Goal: Information Seeking & Learning: Learn about a topic

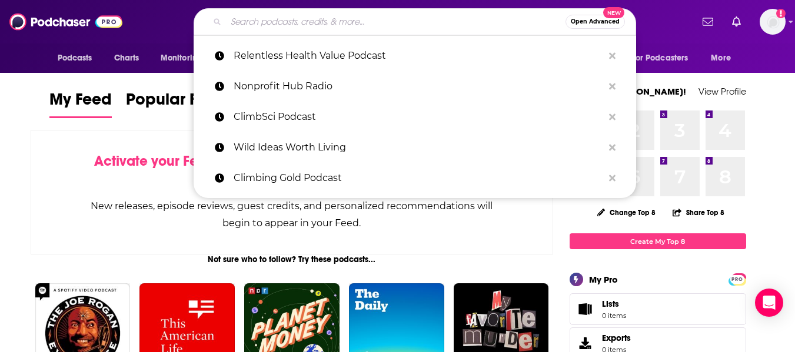
click at [265, 17] on input "Search podcasts, credits, & more..." at bounding box center [395, 21] width 339 height 19
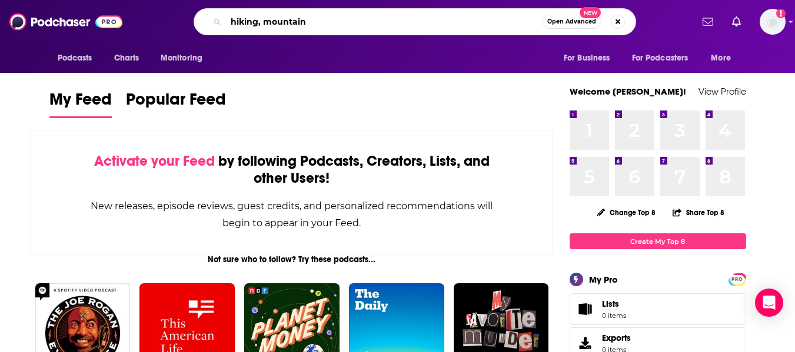
type input "hiking, mountain"
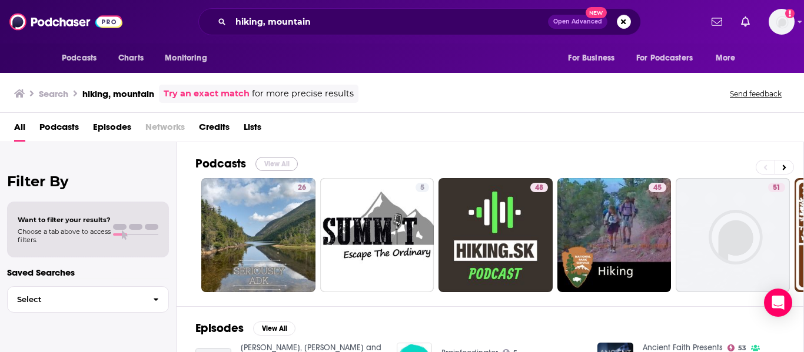
click at [276, 168] on button "View All" at bounding box center [276, 164] width 42 height 14
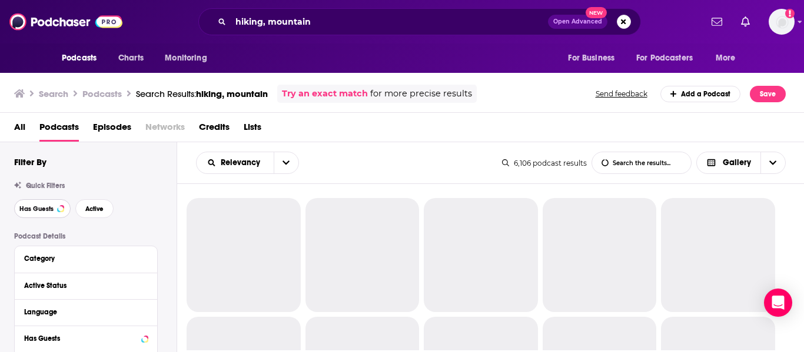
click at [45, 206] on span "Has Guests" at bounding box center [36, 209] width 34 height 6
click at [91, 209] on span "Active" at bounding box center [94, 209] width 18 height 6
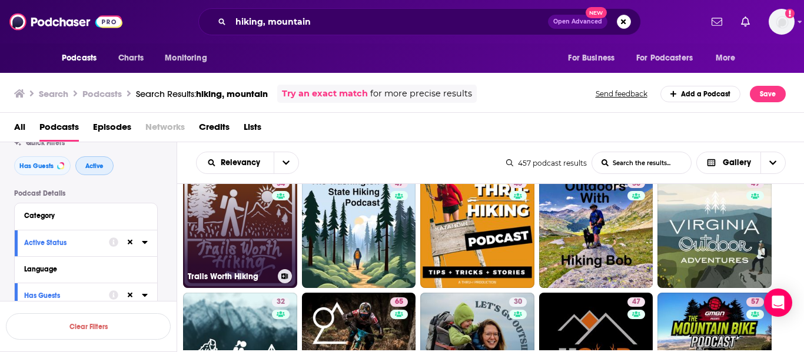
scroll to position [24, 0]
click at [229, 232] on link "54 Trails Worth Hiking" at bounding box center [240, 231] width 114 height 114
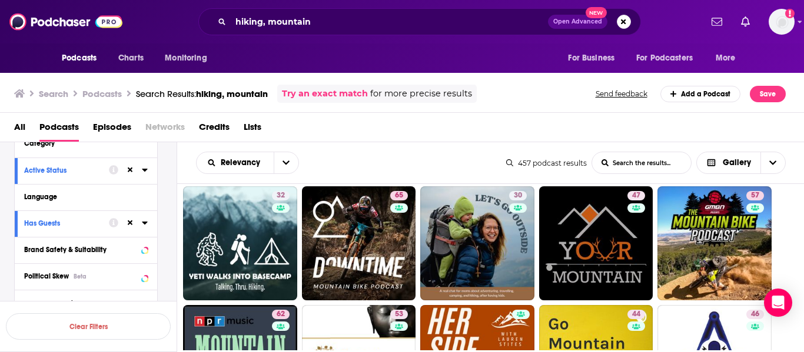
scroll to position [132, 0]
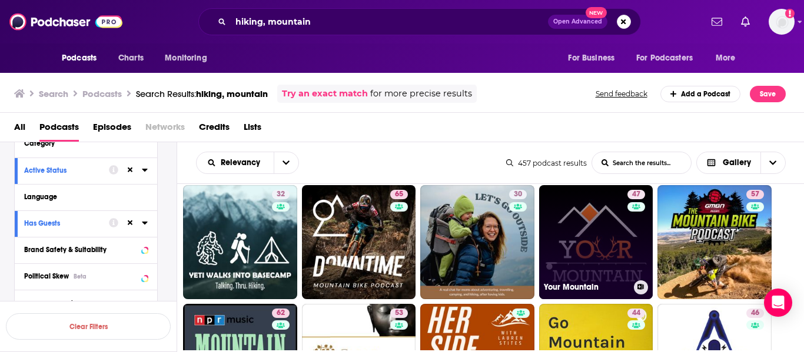
click at [583, 214] on link "47 Your Mountain" at bounding box center [596, 242] width 114 height 114
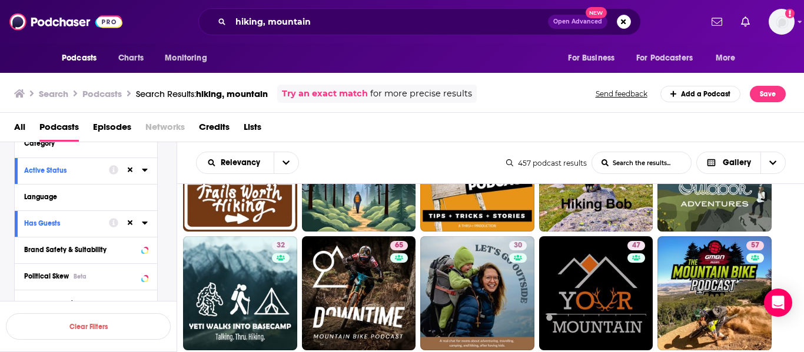
scroll to position [80, 0]
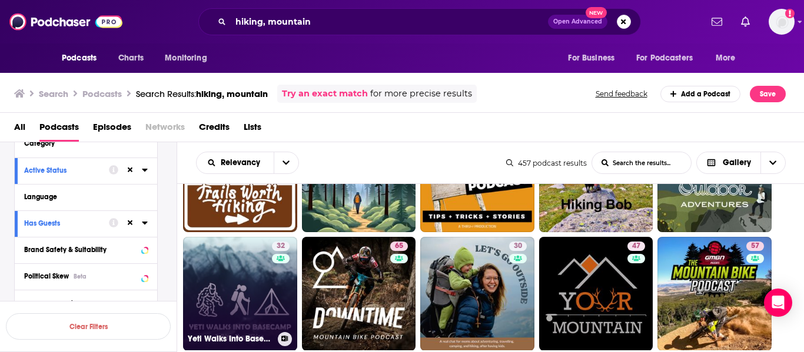
click at [278, 275] on div "32" at bounding box center [282, 287] width 21 height 91
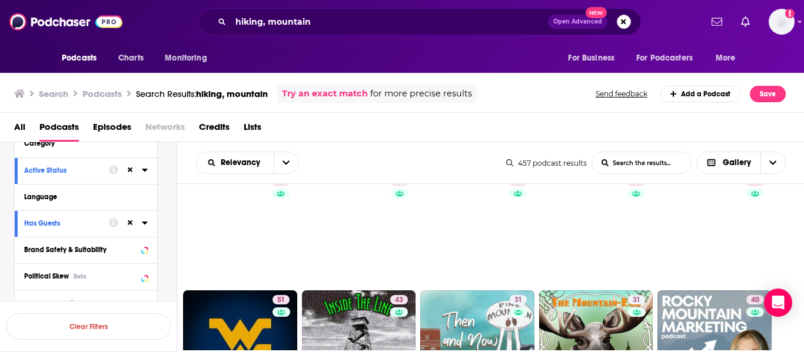
scroll to position [503, 0]
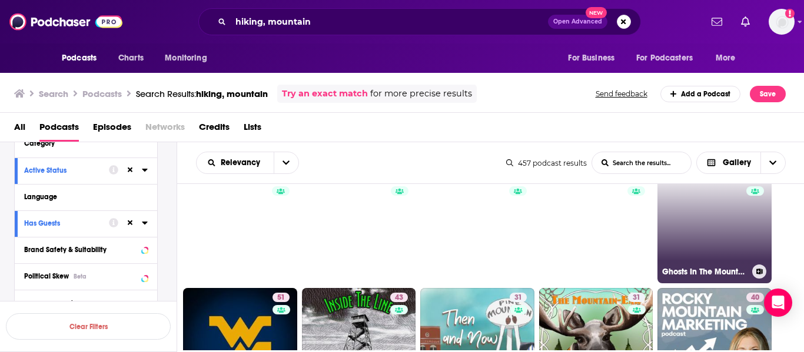
click at [701, 241] on link "50 Ghosts In The Mountains" at bounding box center [714, 227] width 114 height 114
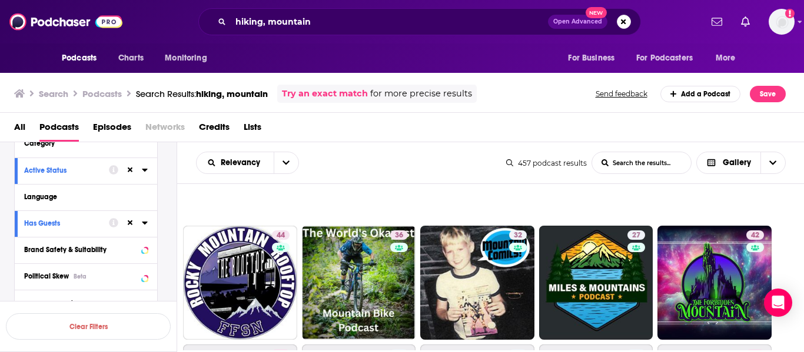
scroll to position [804, 0]
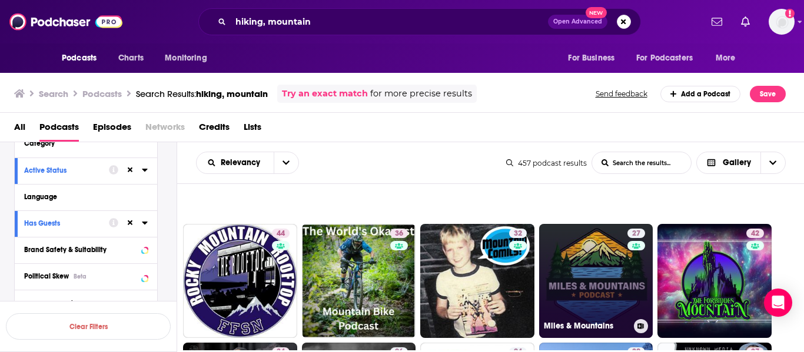
click at [592, 255] on link "27 Miles & Mountains" at bounding box center [596, 281] width 114 height 114
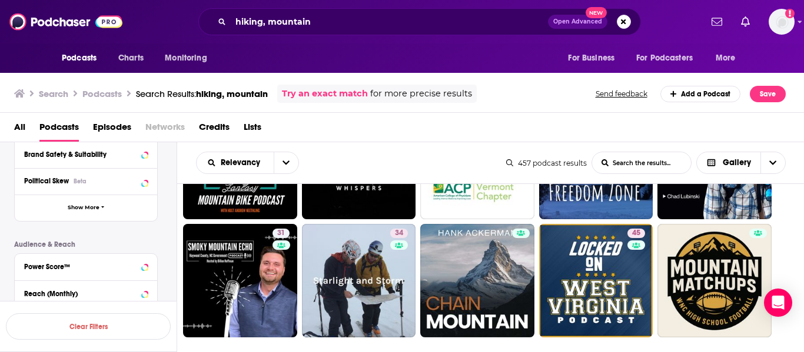
scroll to position [1094, 0]
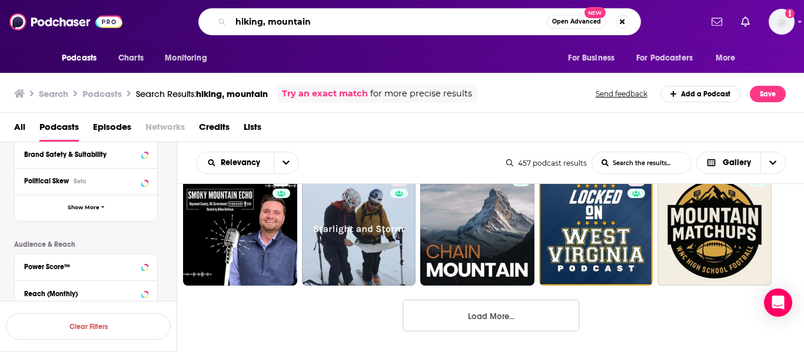
click at [349, 14] on input "hiking, mountain" at bounding box center [389, 21] width 316 height 19
type input "organ donor"
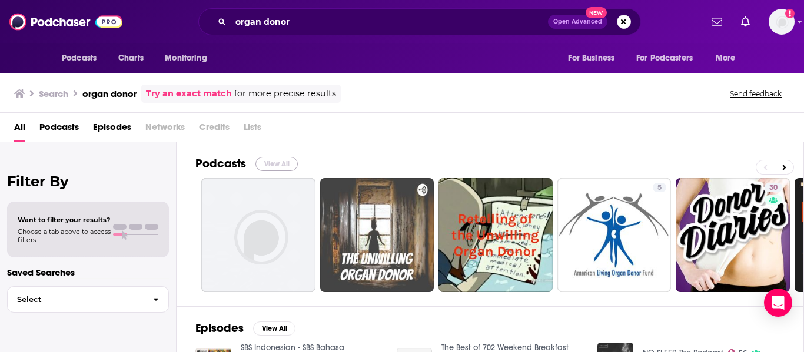
click at [272, 162] on button "View All" at bounding box center [276, 164] width 42 height 14
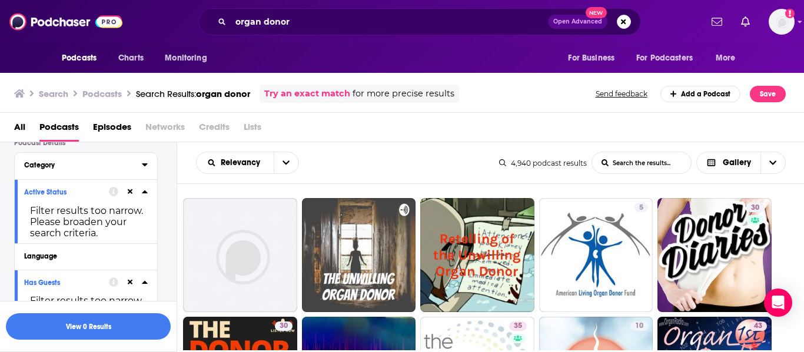
scroll to position [99, 0]
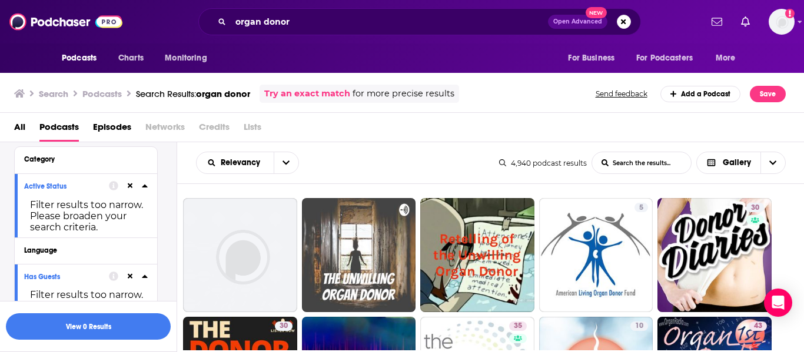
click at [129, 185] on icon at bounding box center [130, 186] width 5 height 5
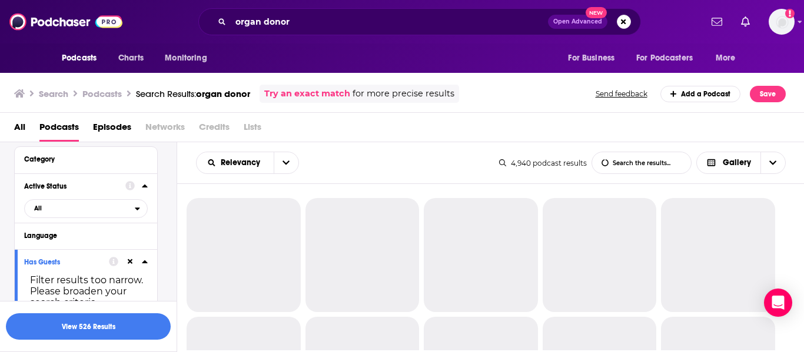
click at [129, 263] on icon at bounding box center [130, 261] width 5 height 5
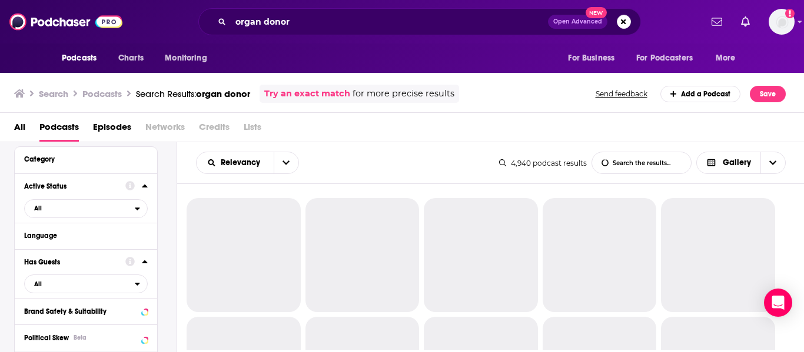
scroll to position [0, 0]
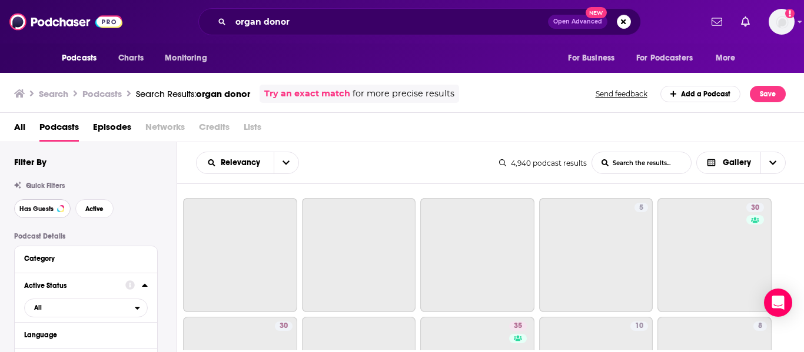
click at [51, 211] on span "Has Guests" at bounding box center [36, 209] width 34 height 6
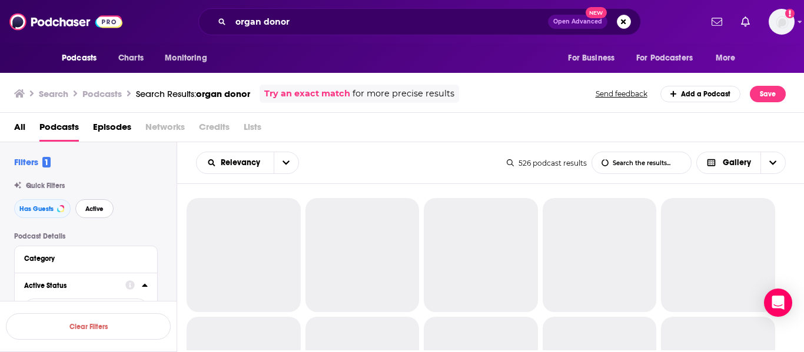
click at [102, 211] on span "Active" at bounding box center [94, 209] width 18 height 6
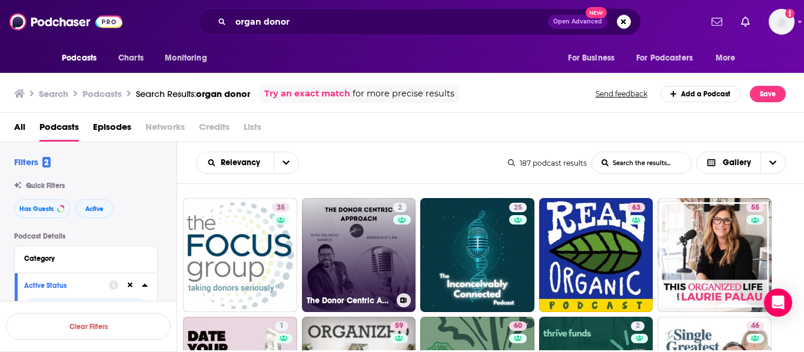
click at [341, 250] on link "2 The Donor Centric Approach" at bounding box center [359, 255] width 114 height 114
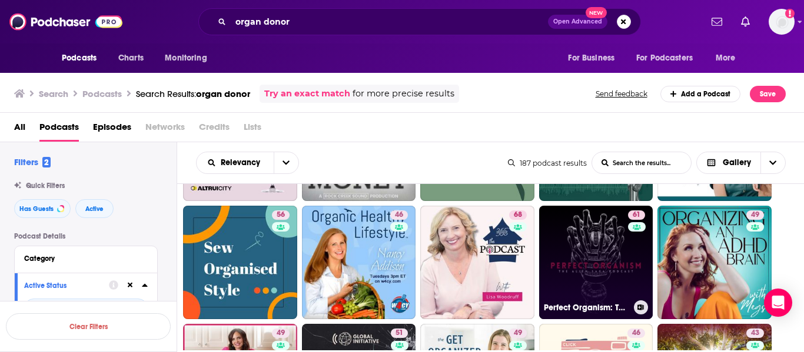
scroll to position [322, 0]
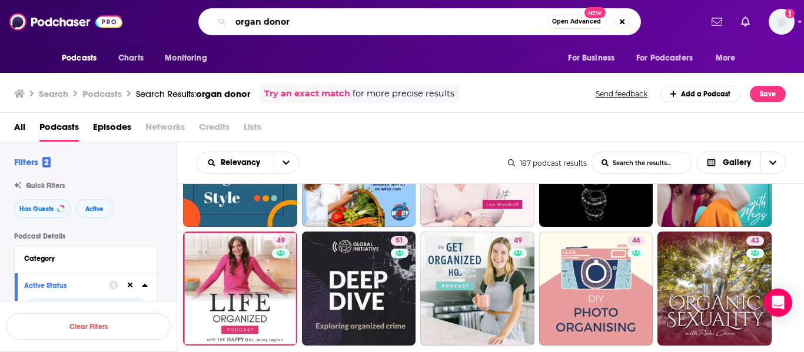
click at [314, 28] on input "organ donor" at bounding box center [389, 21] width 316 height 19
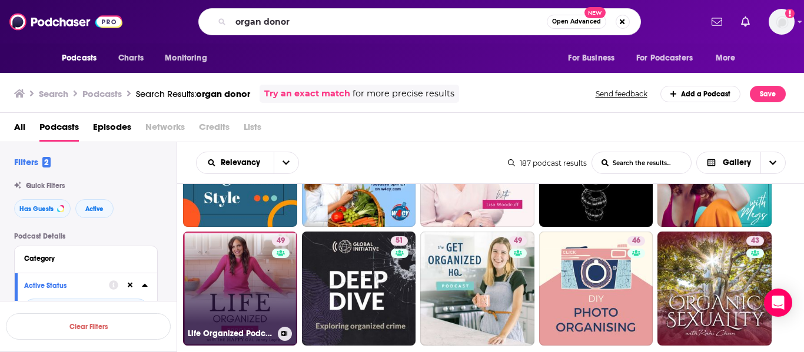
click at [265, 260] on link "49 Life Organized Podcast" at bounding box center [240, 289] width 114 height 114
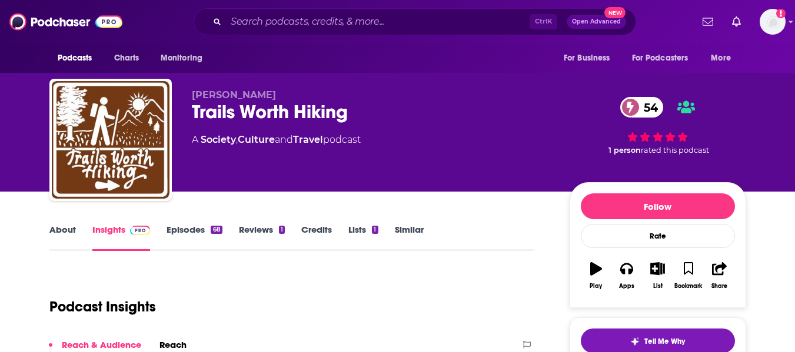
click at [61, 240] on link "About" at bounding box center [62, 237] width 26 height 27
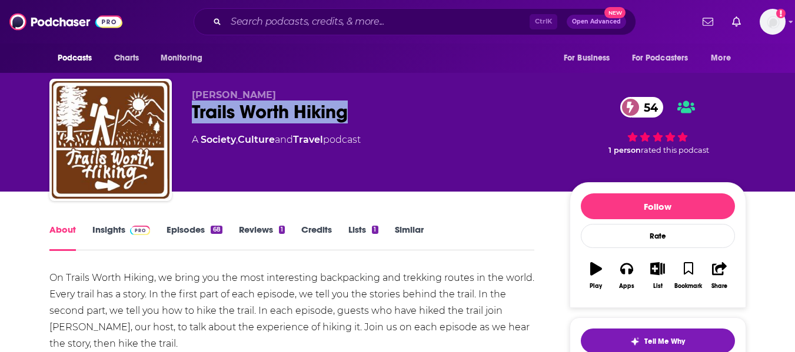
drag, startPoint x: 194, startPoint y: 114, endPoint x: 351, endPoint y: 126, distance: 157.6
click at [351, 126] on div "Jeremy Pendrey Trails Worth Hiking 54 A Society , Culture and Travel podcast" at bounding box center [371, 136] width 359 height 94
copy h1 "Trails Worth Hiking"
click at [108, 231] on link "Insights" at bounding box center [121, 237] width 58 height 27
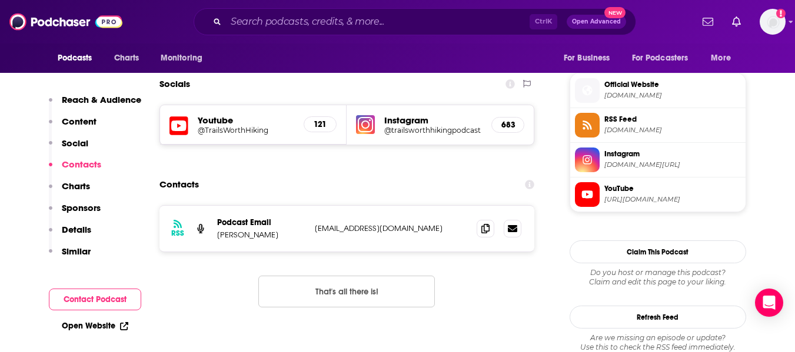
scroll to position [1031, 0]
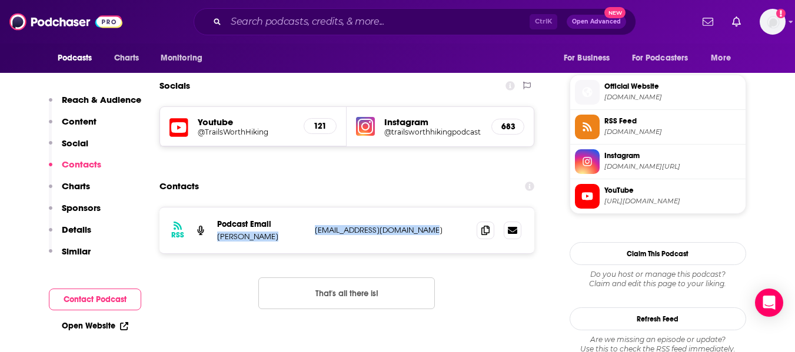
drag, startPoint x: 218, startPoint y: 165, endPoint x: 415, endPoint y: 159, distance: 197.1
click at [0, 0] on div "Podcast Email Jeremy Pendrey trailsworthhiking@gmail.com trailsworthhiking@gmai…" at bounding box center [0, 0] width 0 height 0
copy div "Jeremy Pendrey trailsworthhiking@gmail.com"
click at [360, 225] on p "trailsworthhiking@gmail.com" at bounding box center [391, 230] width 153 height 10
drag, startPoint x: 219, startPoint y: 166, endPoint x: 262, endPoint y: 162, distance: 43.7
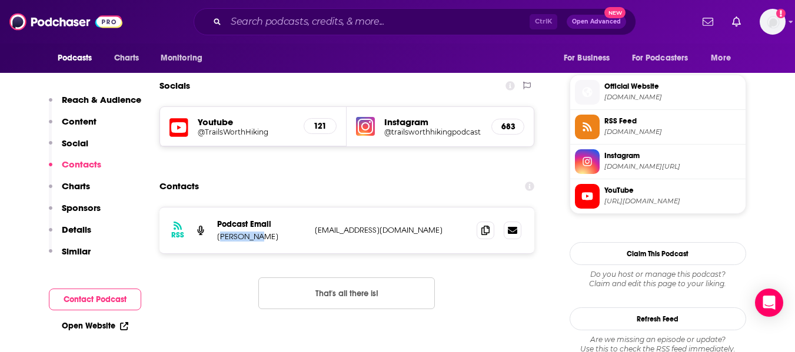
click at [262, 232] on p "Jeremy Pendrey" at bounding box center [261, 237] width 88 height 10
drag, startPoint x: 217, startPoint y: 165, endPoint x: 274, endPoint y: 162, distance: 57.1
click at [274, 232] on p "Jeremy Pendrey" at bounding box center [261, 237] width 88 height 10
copy p "Jeremy Pendrey"
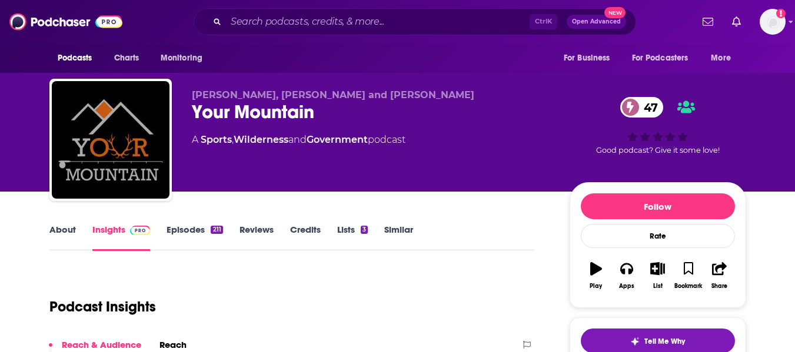
click at [57, 239] on link "About" at bounding box center [62, 237] width 26 height 27
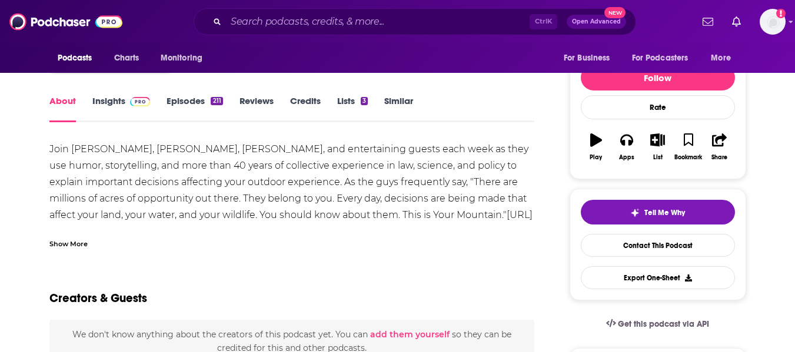
scroll to position [130, 0]
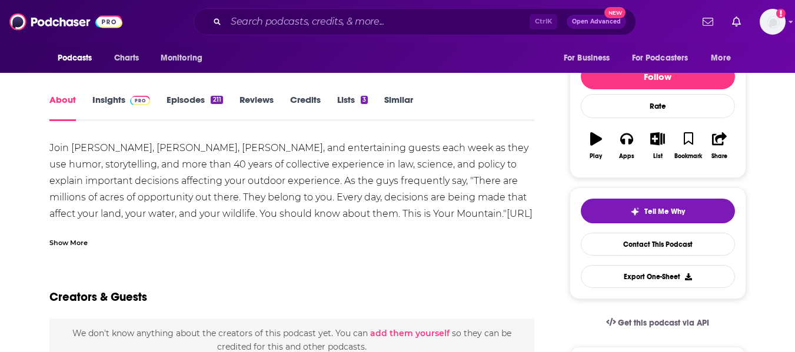
click at [78, 236] on div "Show More" at bounding box center [68, 241] width 38 height 11
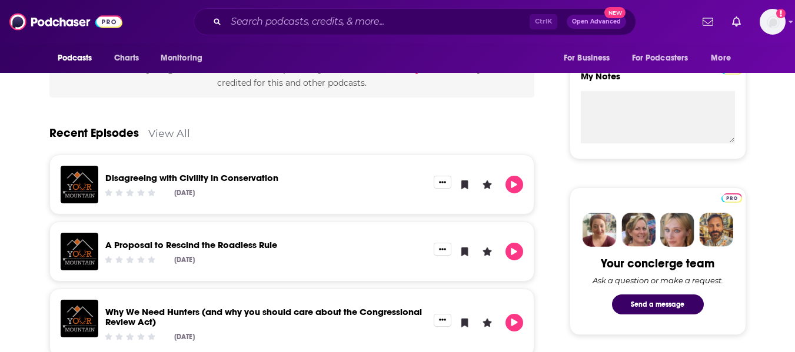
scroll to position [418, 0]
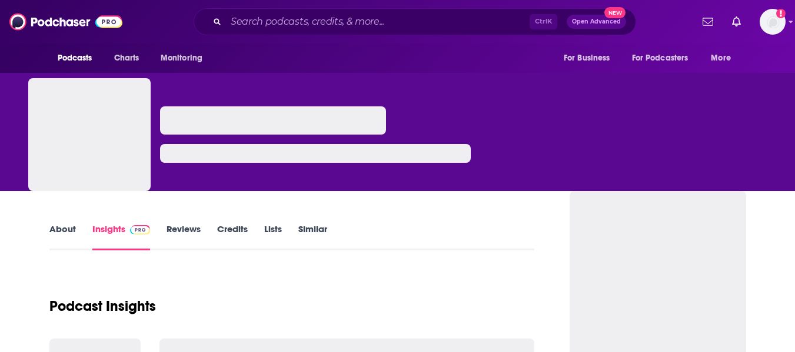
drag, startPoint x: 0, startPoint y: 0, endPoint x: 65, endPoint y: 241, distance: 249.3
click at [65, 241] on link "About" at bounding box center [62, 237] width 26 height 27
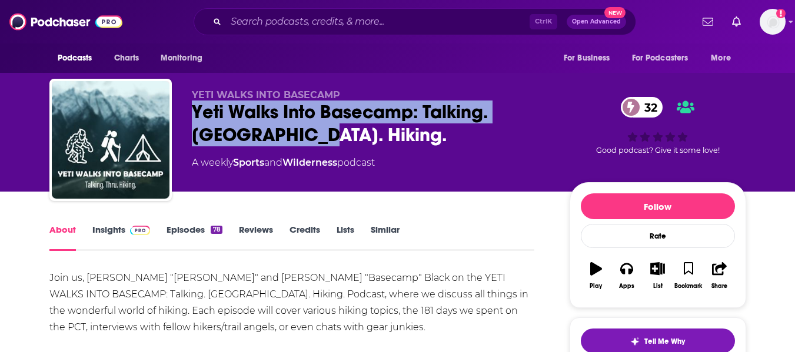
drag, startPoint x: 189, startPoint y: 108, endPoint x: 283, endPoint y: 147, distance: 101.5
click at [283, 147] on div "YETI WALKS INTO BASECAMP Yeti Walks Into Basecamp: Talking. Thru. Hiking. 32 A …" at bounding box center [397, 142] width 697 height 127
copy h1 "Yeti Walks Into Basecamp: Talking. [GEOGRAPHIC_DATA]. Hiking."
click at [111, 233] on link "Insights" at bounding box center [121, 237] width 58 height 27
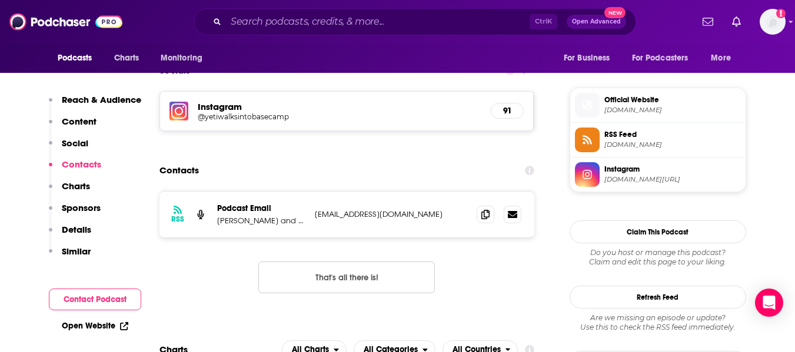
scroll to position [848, 0]
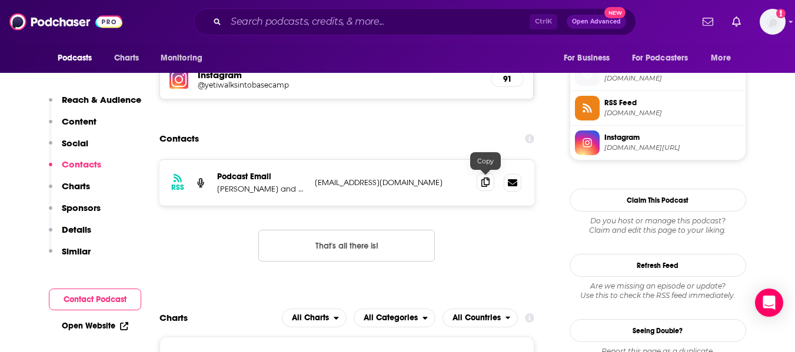
click at [484, 185] on icon at bounding box center [485, 182] width 8 height 9
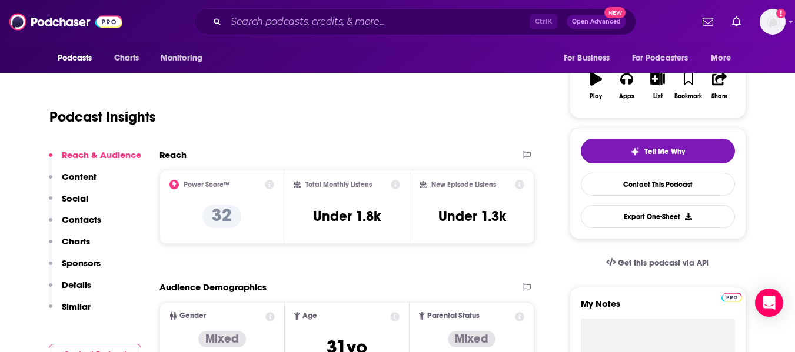
scroll to position [0, 0]
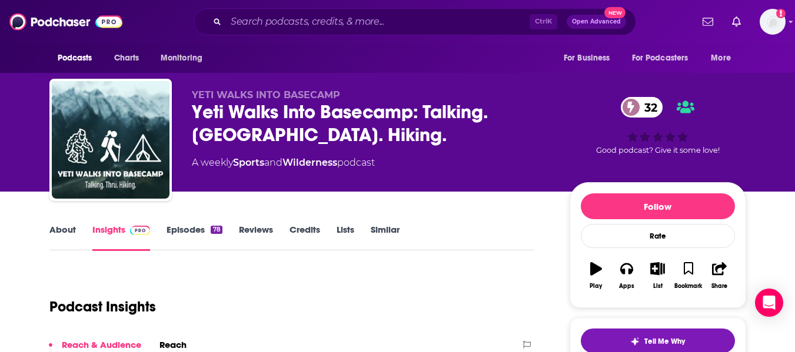
click at [64, 236] on link "About" at bounding box center [62, 237] width 26 height 27
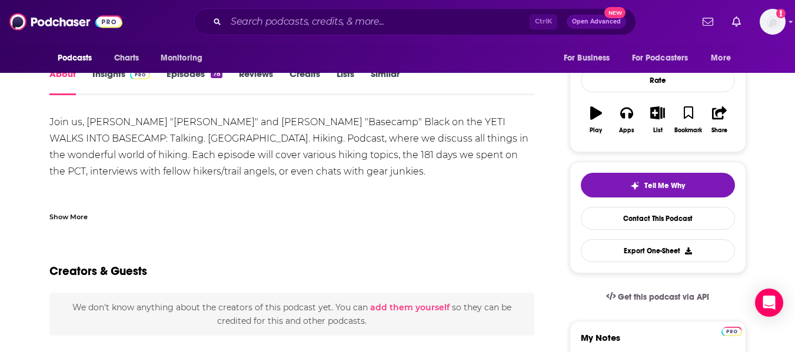
scroll to position [169, 0]
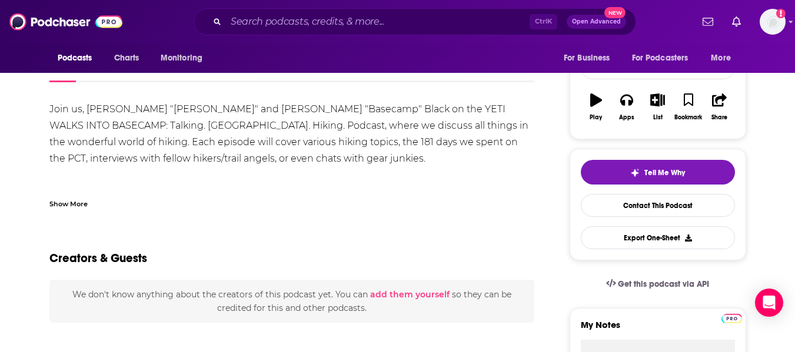
click at [59, 205] on div "Show More" at bounding box center [68, 203] width 38 height 11
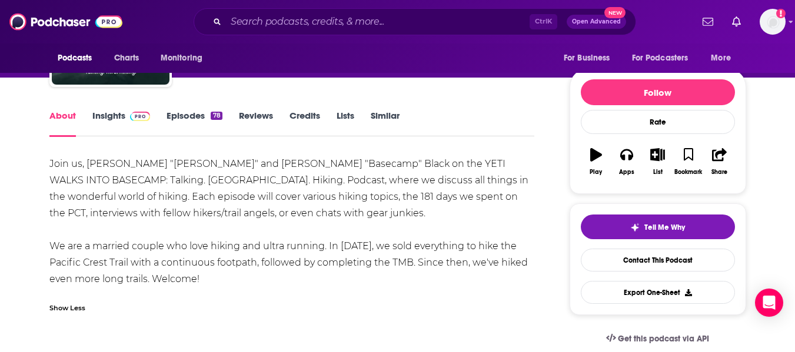
scroll to position [114, 0]
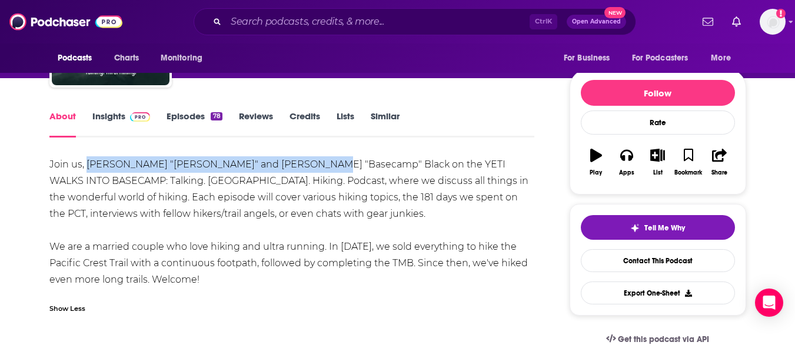
drag, startPoint x: 86, startPoint y: 165, endPoint x: 304, endPoint y: 166, distance: 217.7
click at [304, 166] on div "Join us, Wesley "Yeti Legs" and Marie "Basecamp" Black on the YETI WALKS INTO B…" at bounding box center [291, 222] width 485 height 132
copy div "Wesley "Yeti Legs" and Marie "Basecamp" Black"
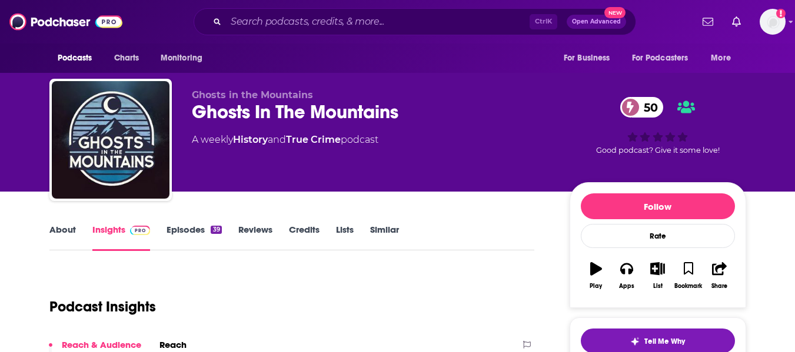
click at [57, 235] on link "About" at bounding box center [62, 237] width 26 height 27
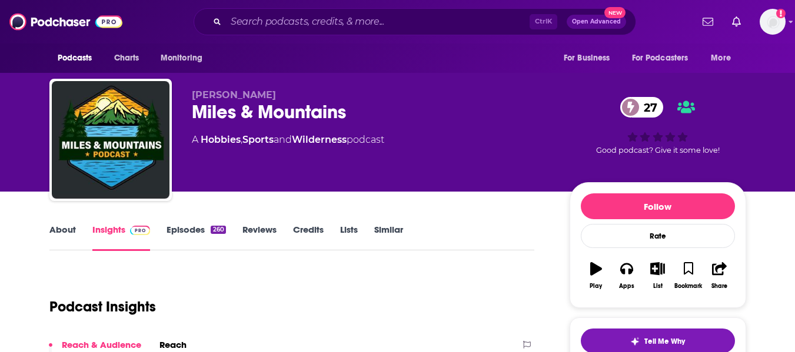
click at [56, 238] on link "About" at bounding box center [62, 237] width 26 height 27
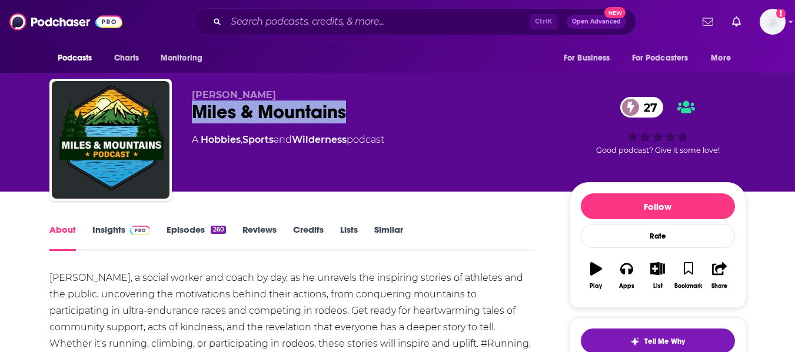
drag, startPoint x: 192, startPoint y: 113, endPoint x: 357, endPoint y: 105, distance: 164.9
click at [357, 105] on div "Miles & Mountains 27" at bounding box center [371, 112] width 359 height 23
copy h1 "Miles & Mountains"
click at [107, 236] on link "Insights" at bounding box center [121, 237] width 58 height 27
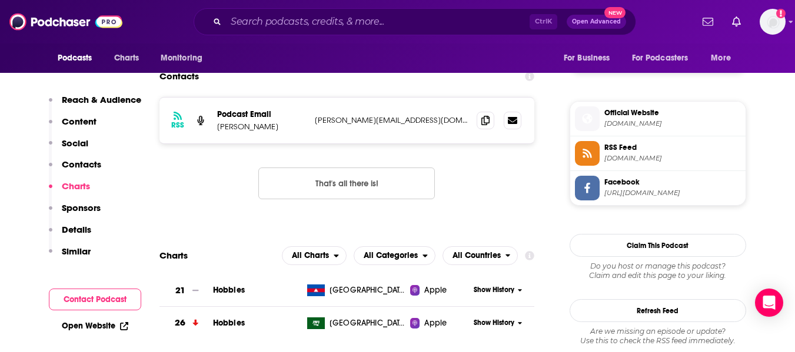
scroll to position [909, 0]
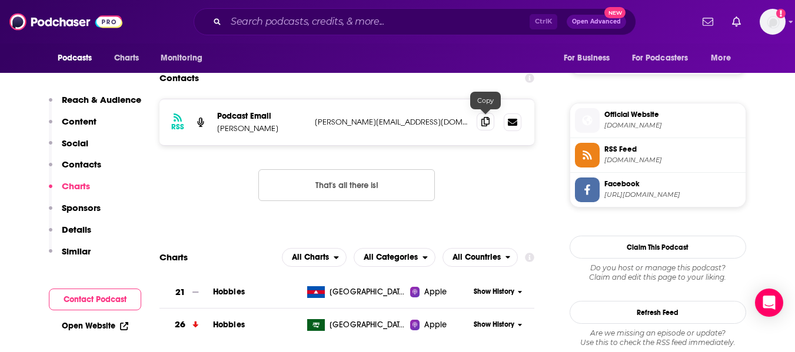
click at [484, 124] on icon at bounding box center [485, 121] width 8 height 9
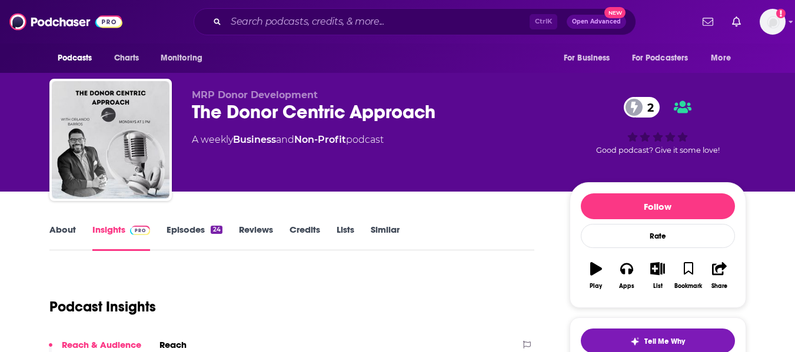
click at [56, 232] on link "About" at bounding box center [62, 237] width 26 height 27
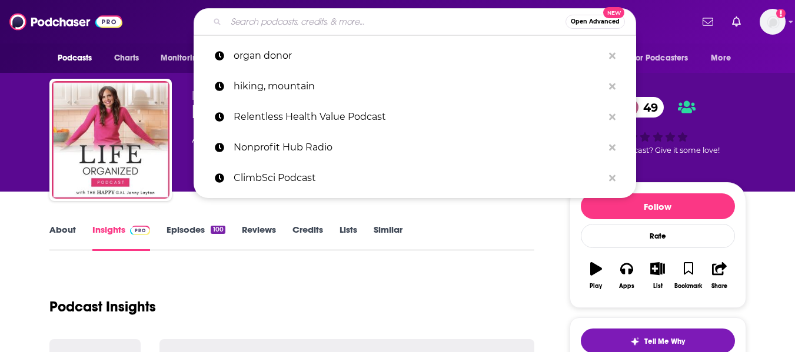
click at [281, 25] on input "Search podcasts, credits, & more..." at bounding box center [395, 21] width 339 height 19
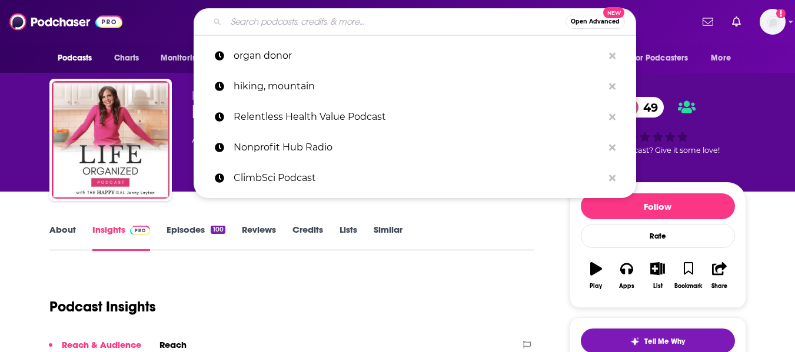
type input "o"
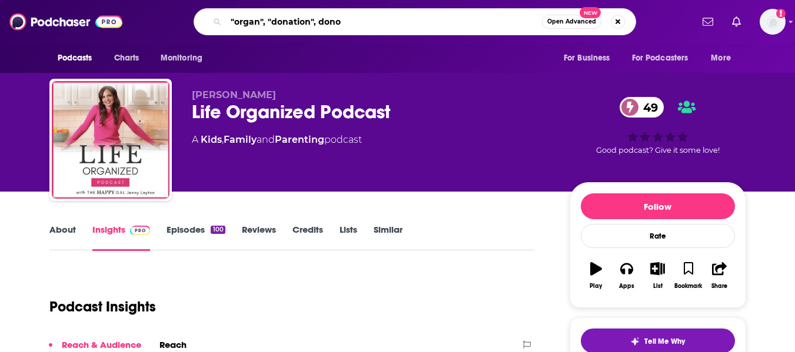
type input ""organ", "donation", donor"
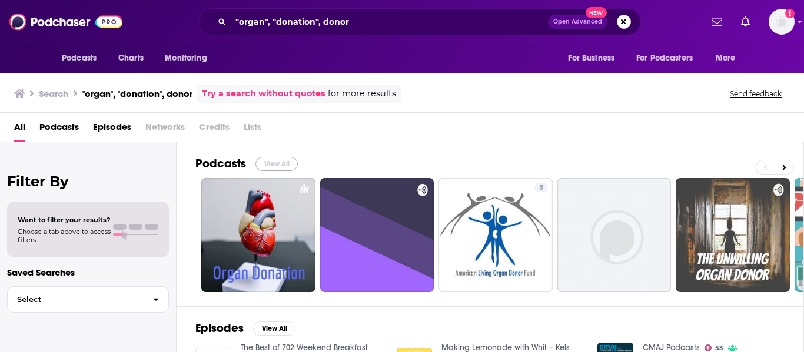
click at [282, 164] on button "View All" at bounding box center [276, 164] width 42 height 14
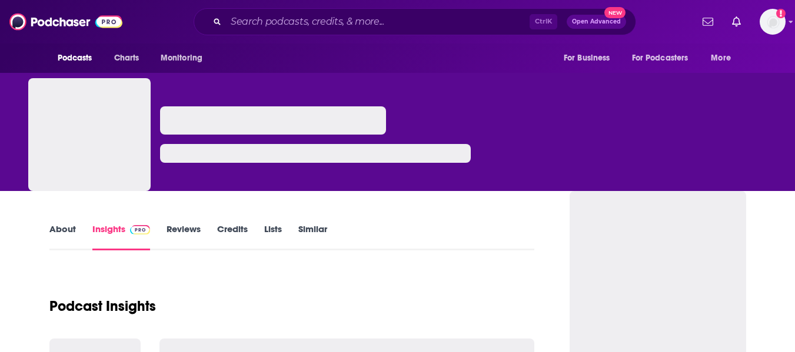
drag, startPoint x: 0, startPoint y: 0, endPoint x: 61, endPoint y: 238, distance: 245.3
click at [61, 238] on link "About" at bounding box center [62, 237] width 26 height 27
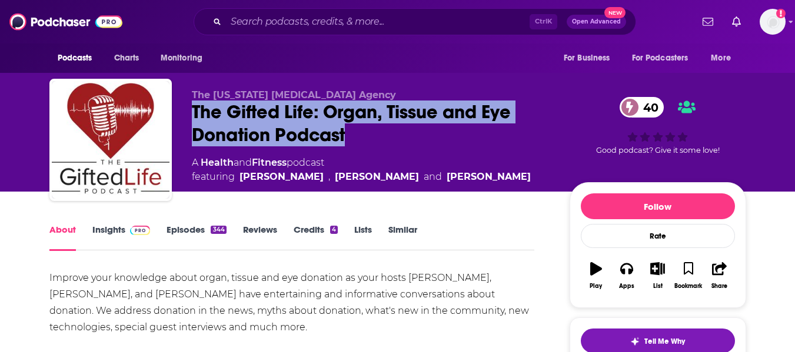
drag, startPoint x: 189, startPoint y: 111, endPoint x: 364, endPoint y: 132, distance: 176.0
click at [364, 132] on div "The Louisiana Organ Procurement Agency The Gifted Life: Organ, Tissue and Eye D…" at bounding box center [397, 142] width 697 height 127
click at [364, 132] on div "The Gifted Life: Organ, Tissue and Eye Donation Podcast 40" at bounding box center [371, 124] width 359 height 46
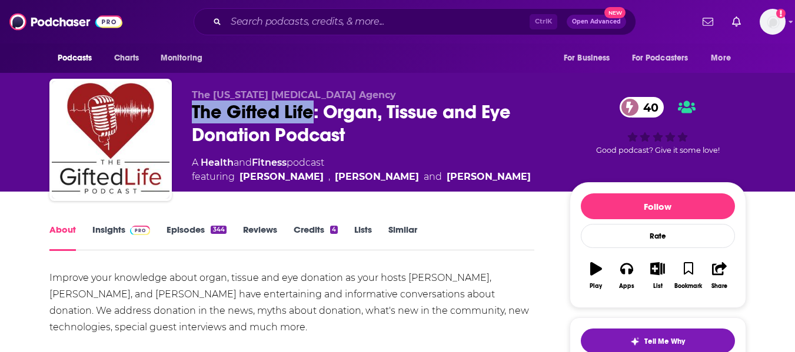
drag, startPoint x: 188, startPoint y: 113, endPoint x: 311, endPoint y: 114, distance: 122.4
click at [311, 114] on div "The Louisiana Organ Procurement Agency The Gifted Life: Organ, Tissue and Eye D…" at bounding box center [397, 142] width 697 height 127
copy h2 "The Gifted Life"
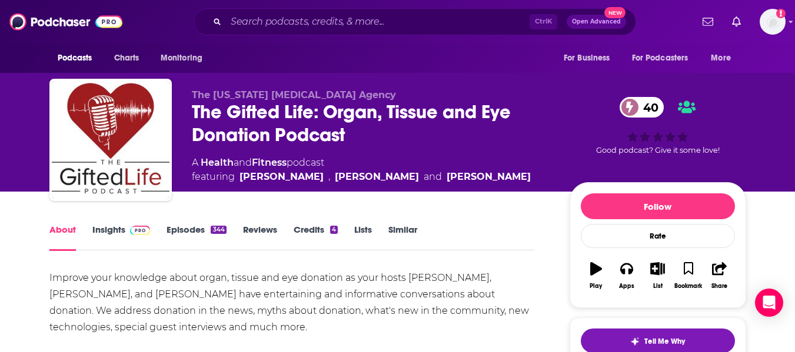
click at [322, 113] on div "The Gifted Life: Organ, Tissue and Eye Donation Podcast 40" at bounding box center [371, 124] width 359 height 46
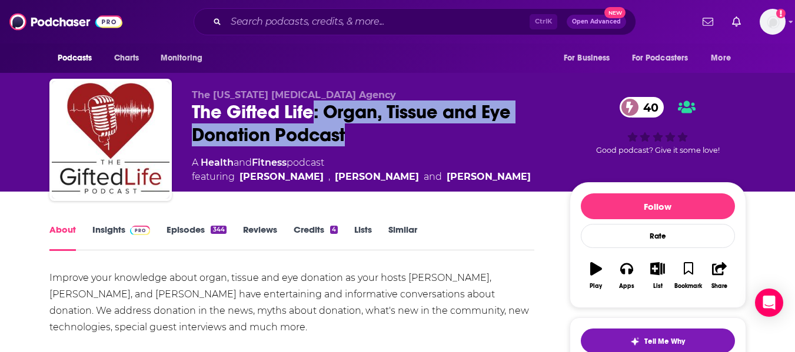
drag, startPoint x: 312, startPoint y: 114, endPoint x: 376, endPoint y: 147, distance: 71.8
click at [376, 147] on div "The Louisiana Organ Procurement Agency The Gifted Life: Organ, Tissue and Eye D…" at bounding box center [371, 136] width 359 height 95
copy h2 ": Organ, Tissue and Eye Donation Podcast"
click at [110, 233] on link "Insights" at bounding box center [121, 237] width 58 height 27
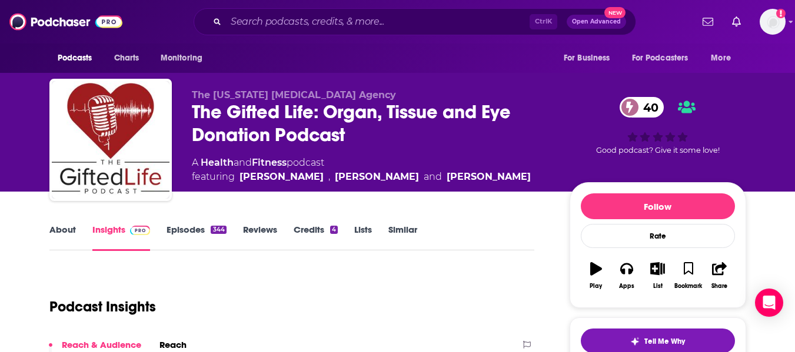
click at [56, 233] on link "About" at bounding box center [62, 237] width 26 height 27
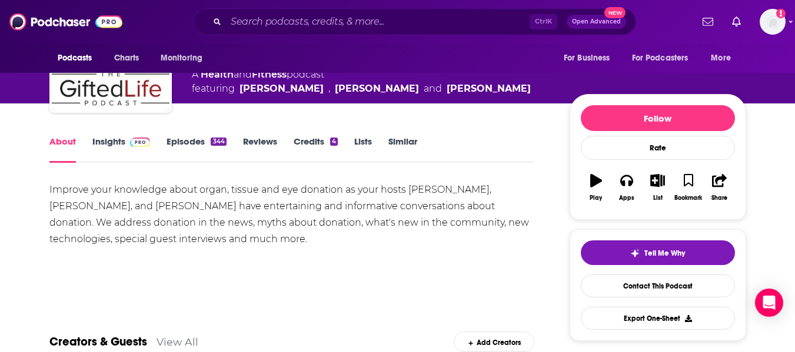
scroll to position [89, 0]
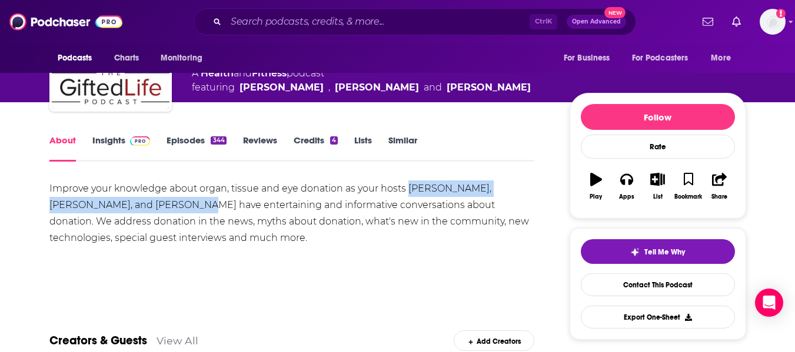
drag, startPoint x: 406, startPoint y: 191, endPoint x: 145, endPoint y: 206, distance: 261.6
click at [145, 206] on div "Improve your knowledge about organ, tissue and eye donation as your hosts Lori …" at bounding box center [291, 214] width 485 height 66
copy div "Lori Steele, Nila Schwab, and Joey Boudreaux"
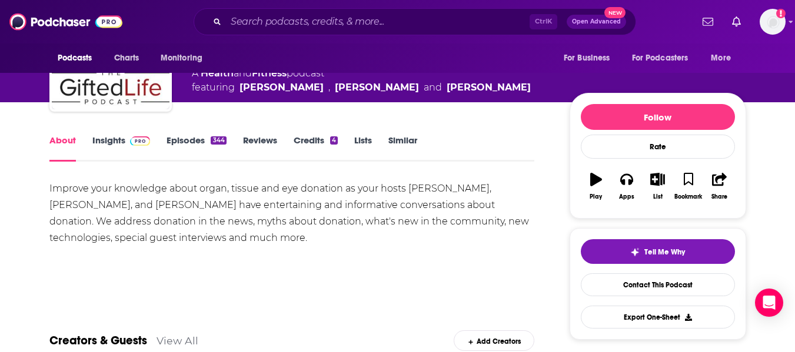
click at [107, 141] on link "Insights" at bounding box center [121, 148] width 58 height 27
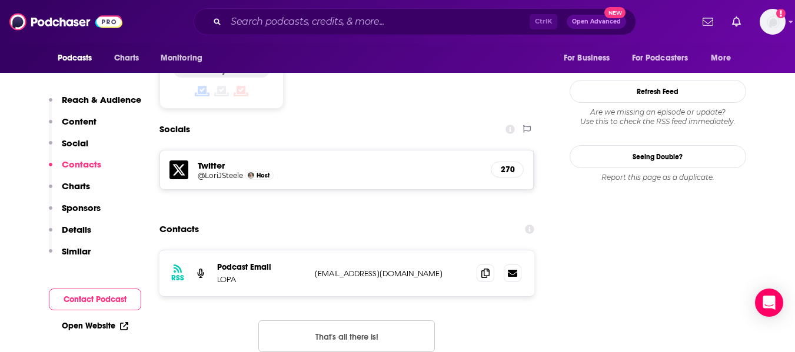
scroll to position [988, 0]
click at [484, 268] on icon at bounding box center [485, 272] width 8 height 9
click at [82, 322] on link "Open Website" at bounding box center [95, 326] width 66 height 10
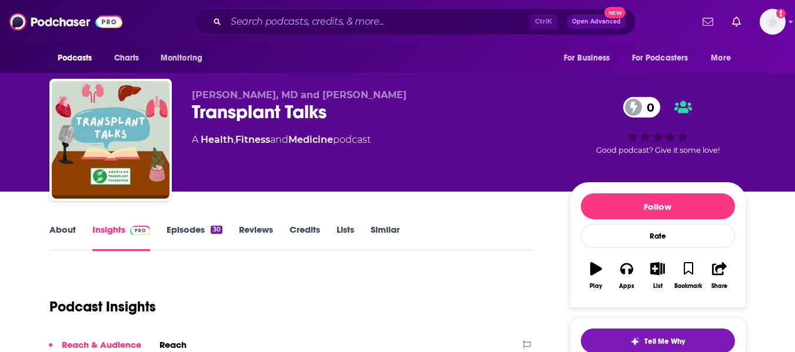
click at [61, 243] on link "About" at bounding box center [62, 237] width 26 height 27
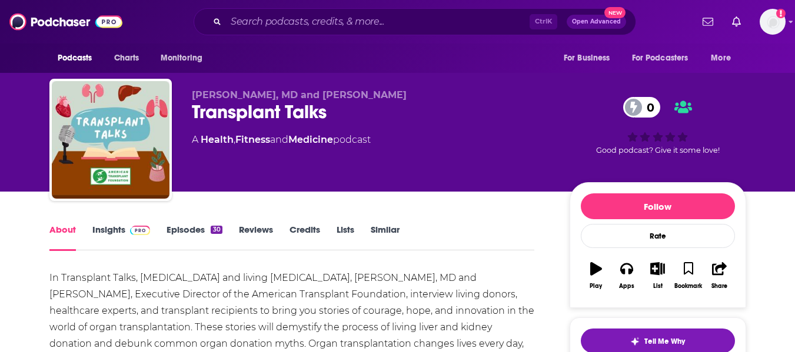
click at [199, 115] on div "Transplant Talks 0" at bounding box center [371, 112] width 359 height 23
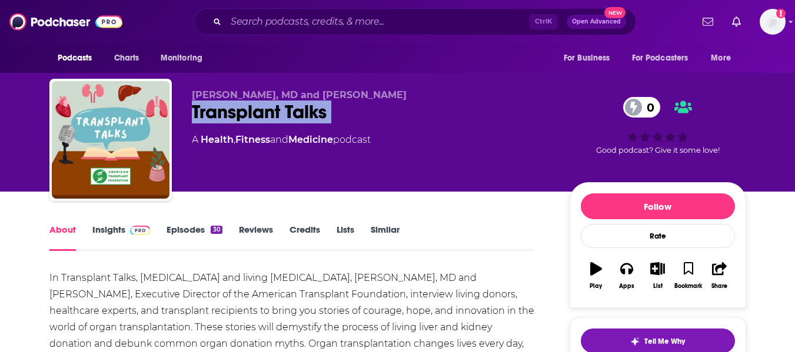
click at [199, 115] on div "Transplant Talks 0" at bounding box center [371, 112] width 359 height 23
copy div "Transplant Talks 0"
click at [106, 233] on link "Insights" at bounding box center [121, 237] width 58 height 27
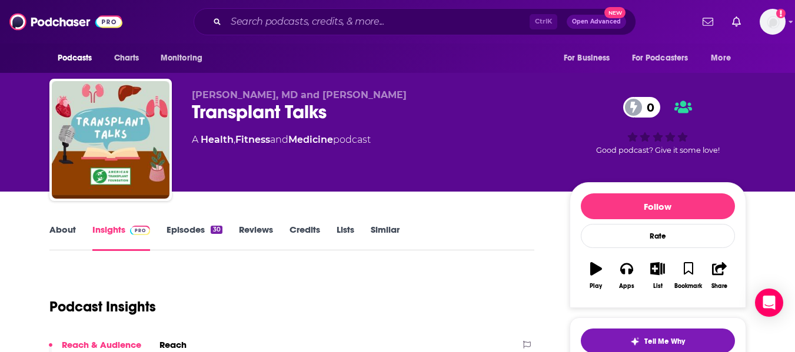
click at [59, 235] on link "About" at bounding box center [62, 237] width 26 height 27
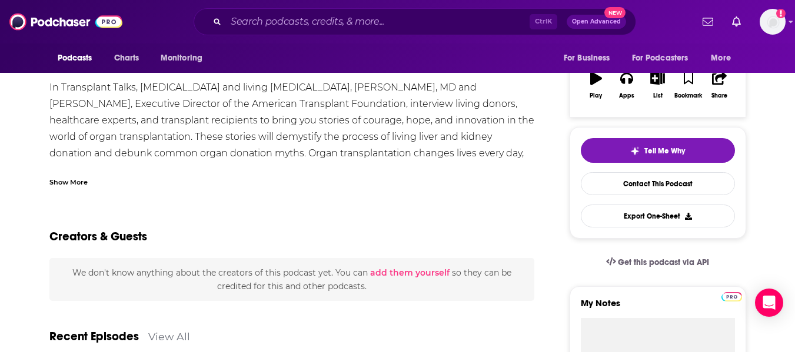
scroll to position [191, 0]
click at [65, 179] on div "Show More" at bounding box center [68, 180] width 38 height 11
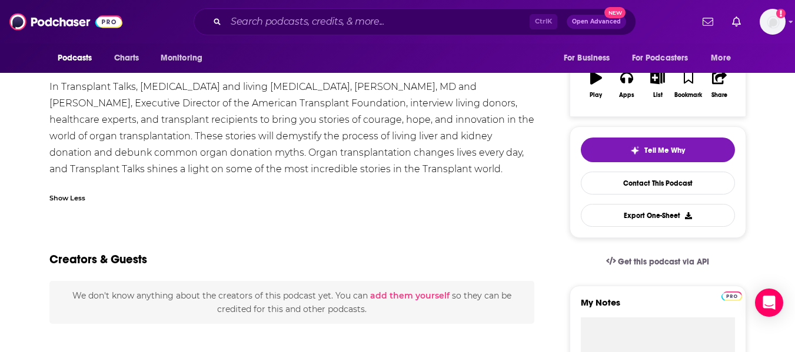
scroll to position [138, 0]
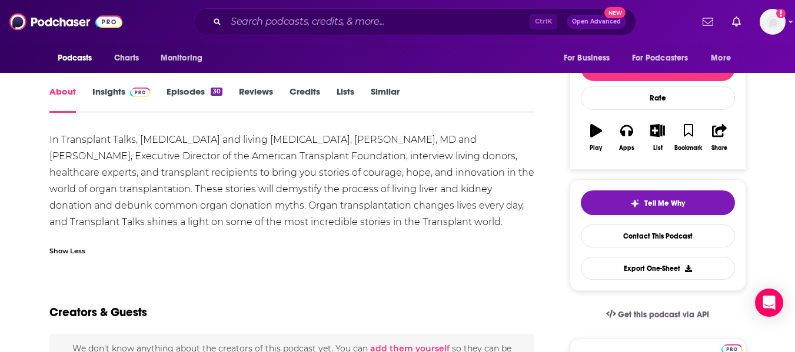
click at [191, 177] on div "In Transplant Talks, [MEDICAL_DATA] and living [MEDICAL_DATA], [PERSON_NAME], M…" at bounding box center [291, 181] width 485 height 99
drag, startPoint x: 299, startPoint y: 138, endPoint x: 356, endPoint y: 142, distance: 57.2
click at [356, 142] on div "In Transplant Talks, [MEDICAL_DATA] and living [MEDICAL_DATA], [PERSON_NAME], M…" at bounding box center [291, 181] width 485 height 99
copy div "[PERSON_NAME]"
drag, startPoint x: 403, startPoint y: 138, endPoint x: 475, endPoint y: 141, distance: 72.4
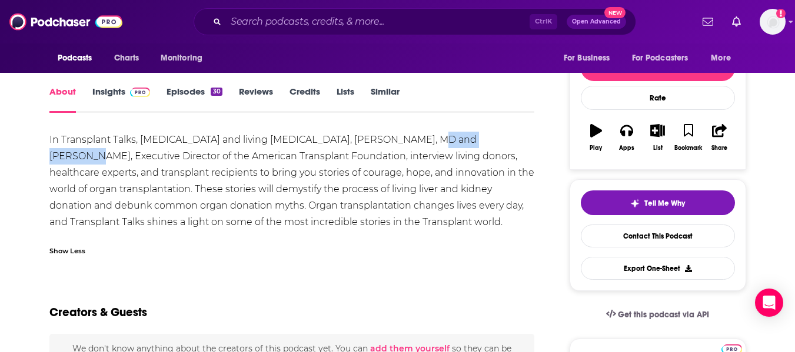
click at [475, 141] on div "In Transplant Talks, [MEDICAL_DATA] and living [MEDICAL_DATA], [PERSON_NAME], M…" at bounding box center [291, 181] width 485 height 99
copy div "[PERSON_NAME]"
